Goal: Find specific page/section: Find specific page/section

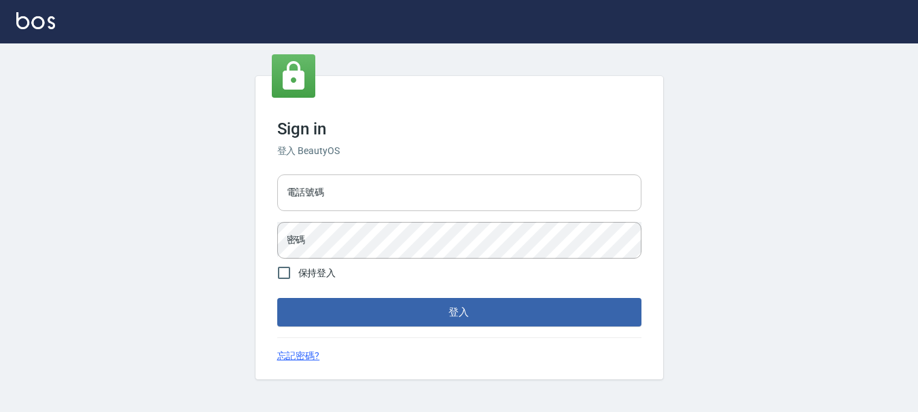
click at [446, 199] on input "電話號碼" at bounding box center [459, 193] width 364 height 37
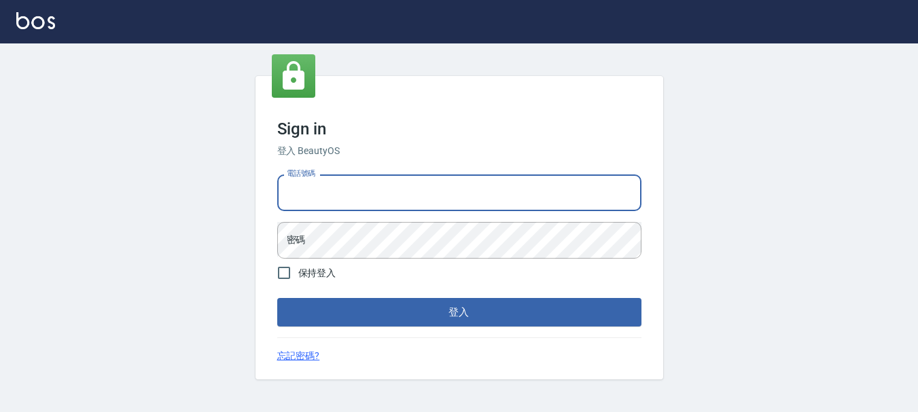
type input "0989752772"
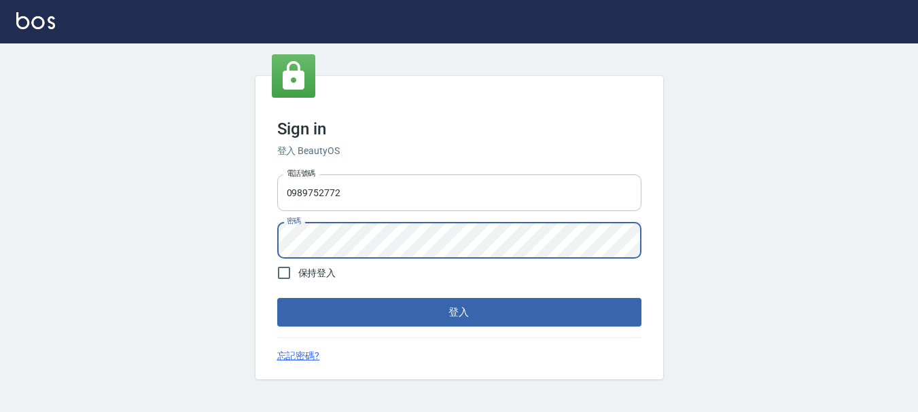
click at [277, 298] on button "登入" at bounding box center [459, 312] width 364 height 29
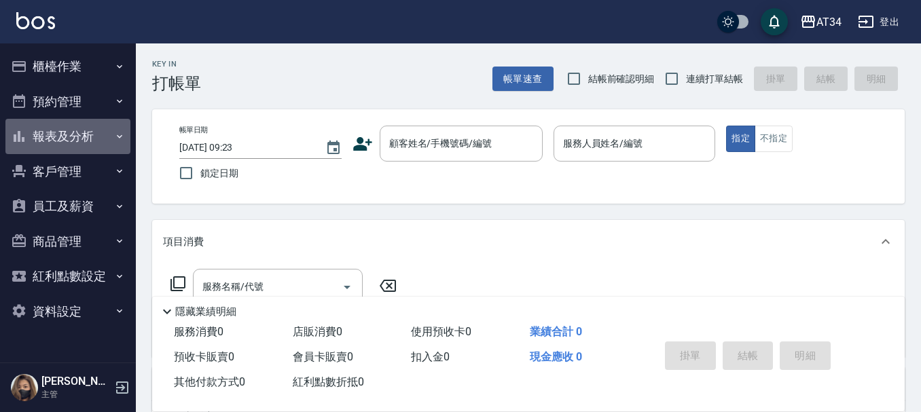
click at [29, 137] on button "報表及分析" at bounding box center [67, 136] width 125 height 35
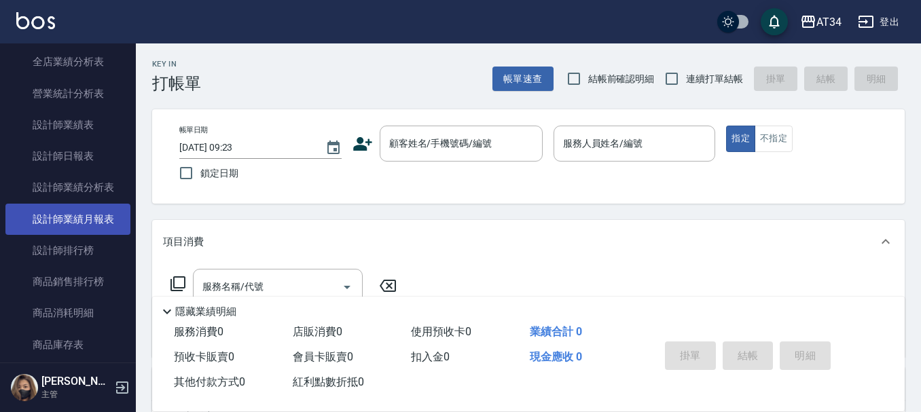
scroll to position [340, 0]
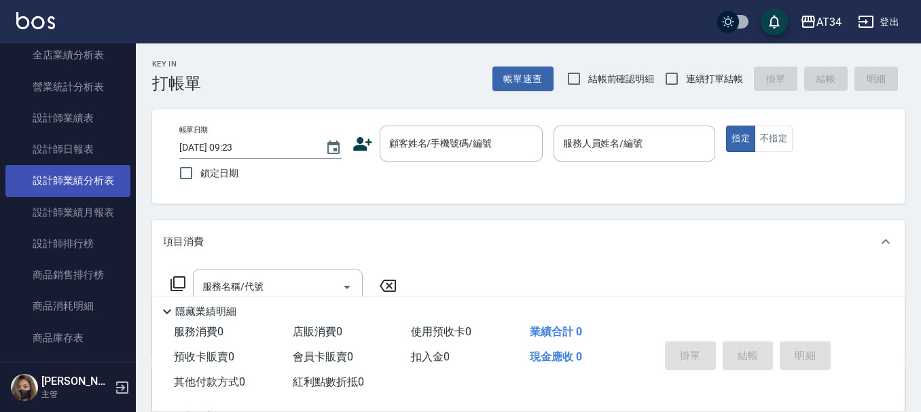
click at [86, 187] on link "設計師業績分析表" at bounding box center [67, 180] width 125 height 31
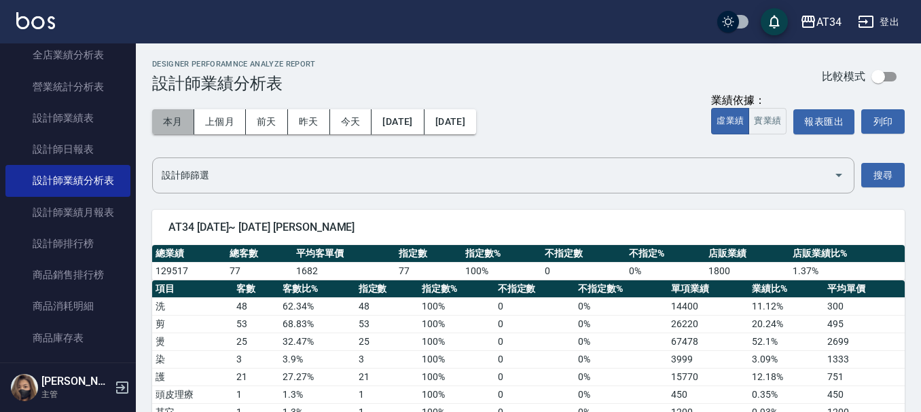
click at [184, 121] on button "本月" at bounding box center [173, 121] width 42 height 25
click at [424, 122] on button "[DATE]" at bounding box center [397, 121] width 52 height 25
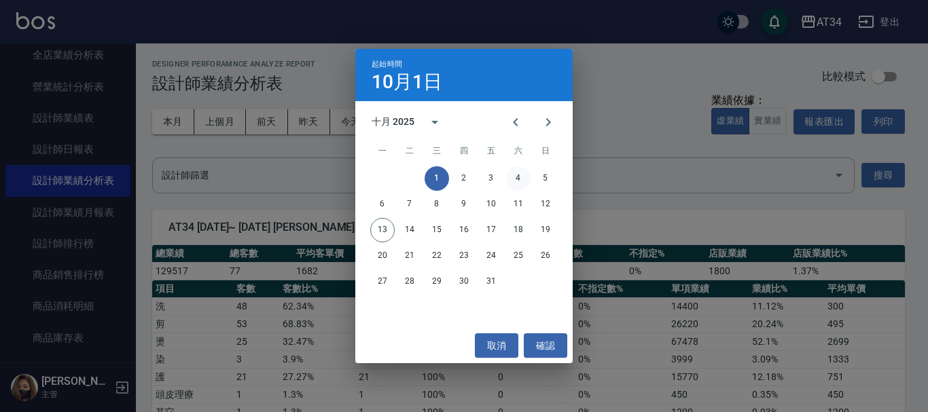
click at [510, 177] on button "4" at bounding box center [518, 178] width 24 height 24
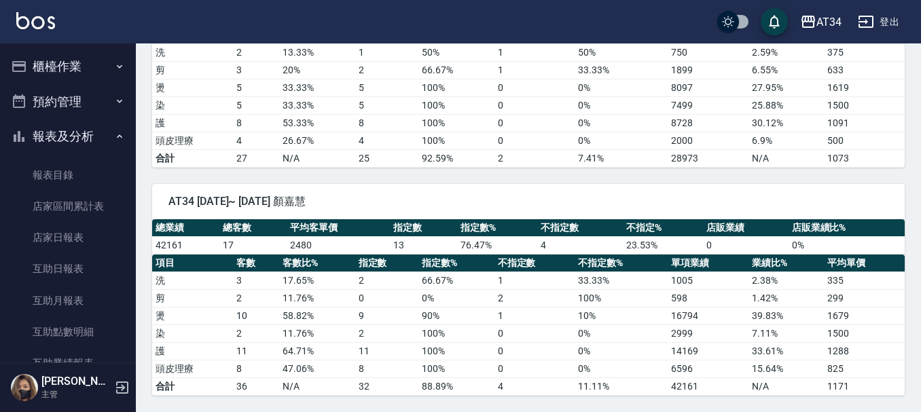
click at [54, 69] on button "櫃檯作業" at bounding box center [67, 66] width 125 height 35
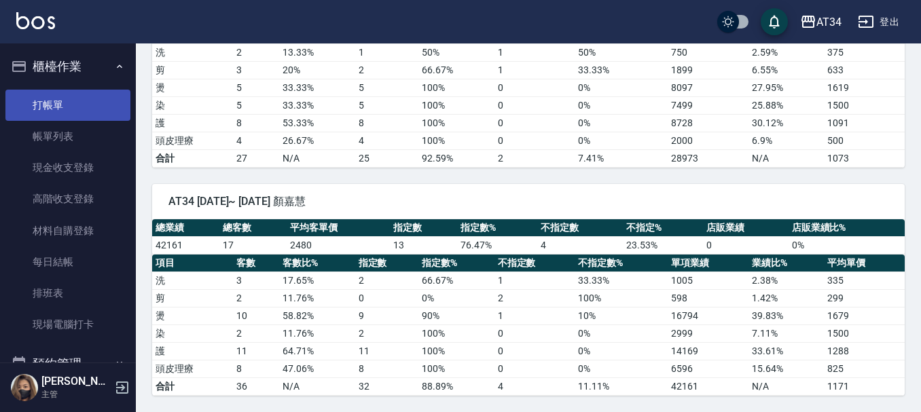
click at [55, 95] on link "打帳單" at bounding box center [67, 105] width 125 height 31
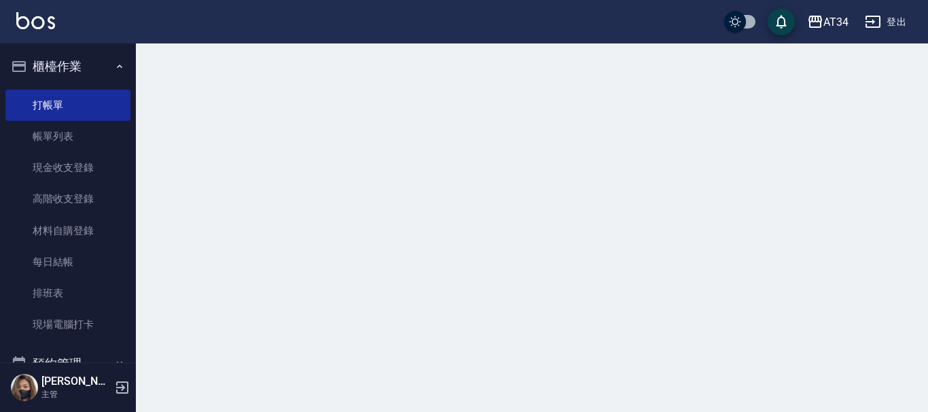
click at [74, 70] on button "櫃檯作業" at bounding box center [67, 66] width 125 height 35
